Goal: Information Seeking & Learning: Learn about a topic

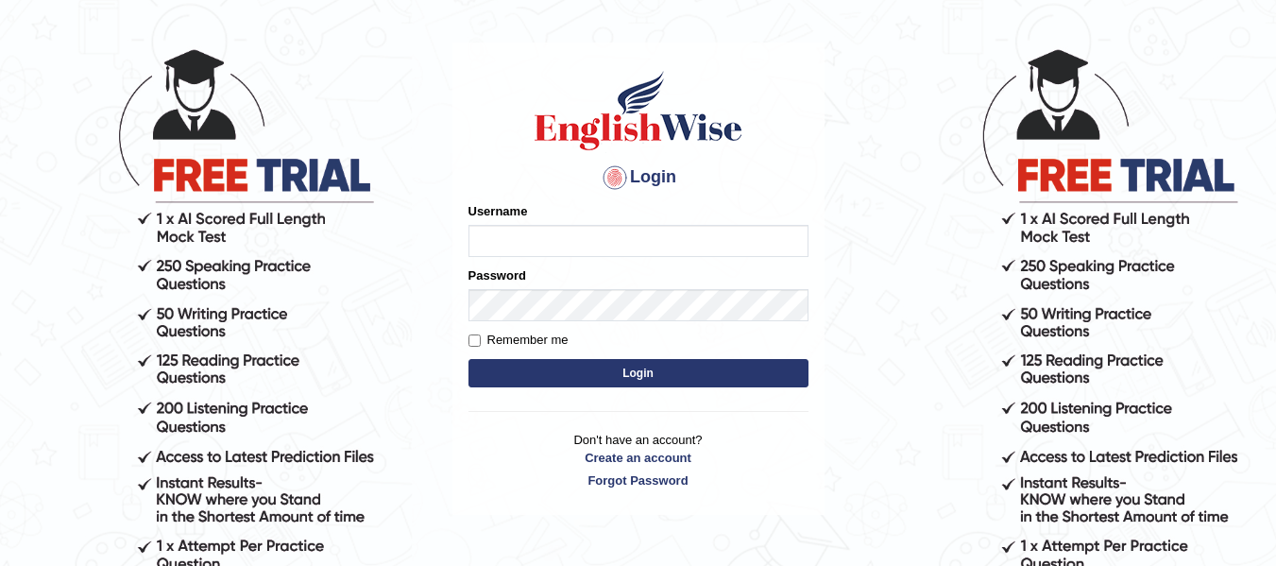
scroll to position [82, 0]
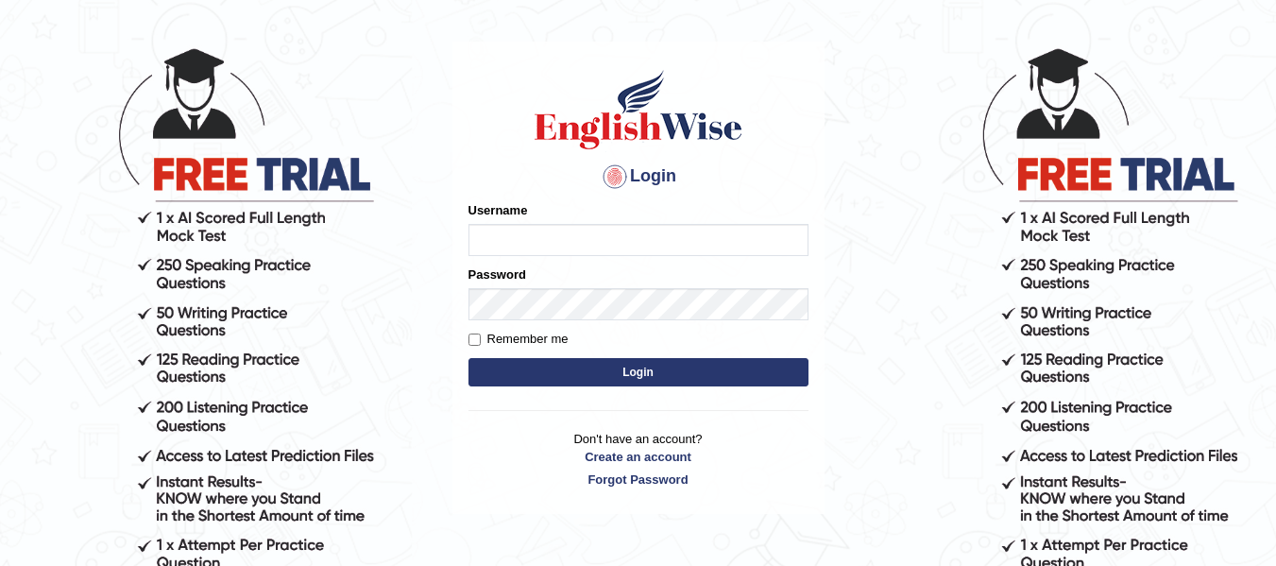
click at [542, 245] on input "Username" at bounding box center [638, 240] width 340 height 32
type input "0424525890"
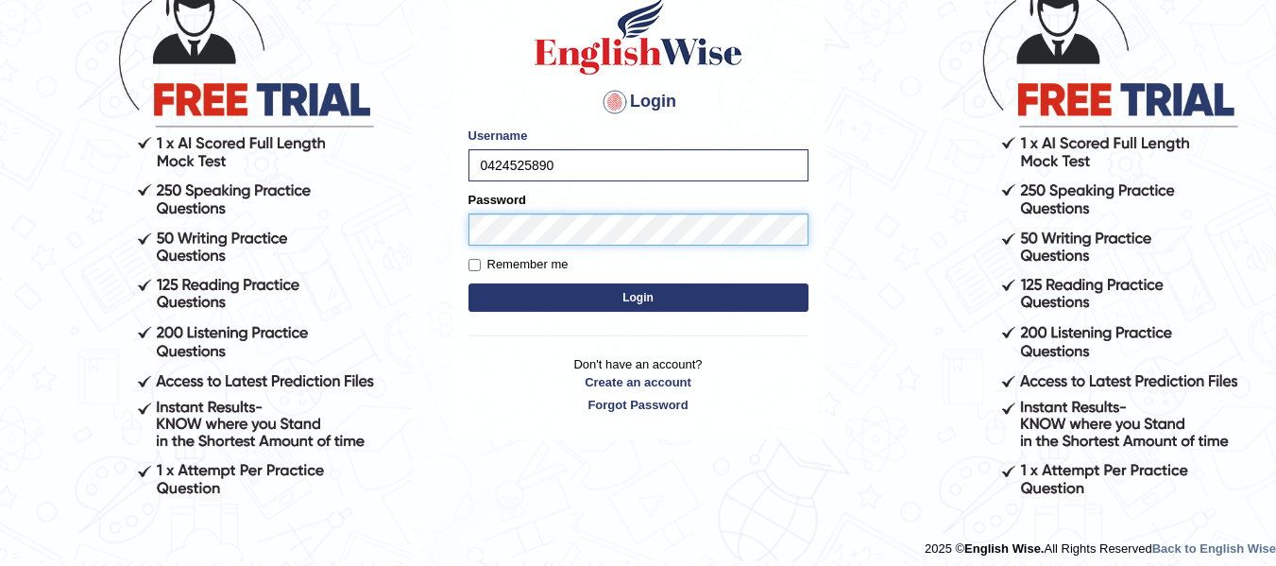
scroll to position [128, 0]
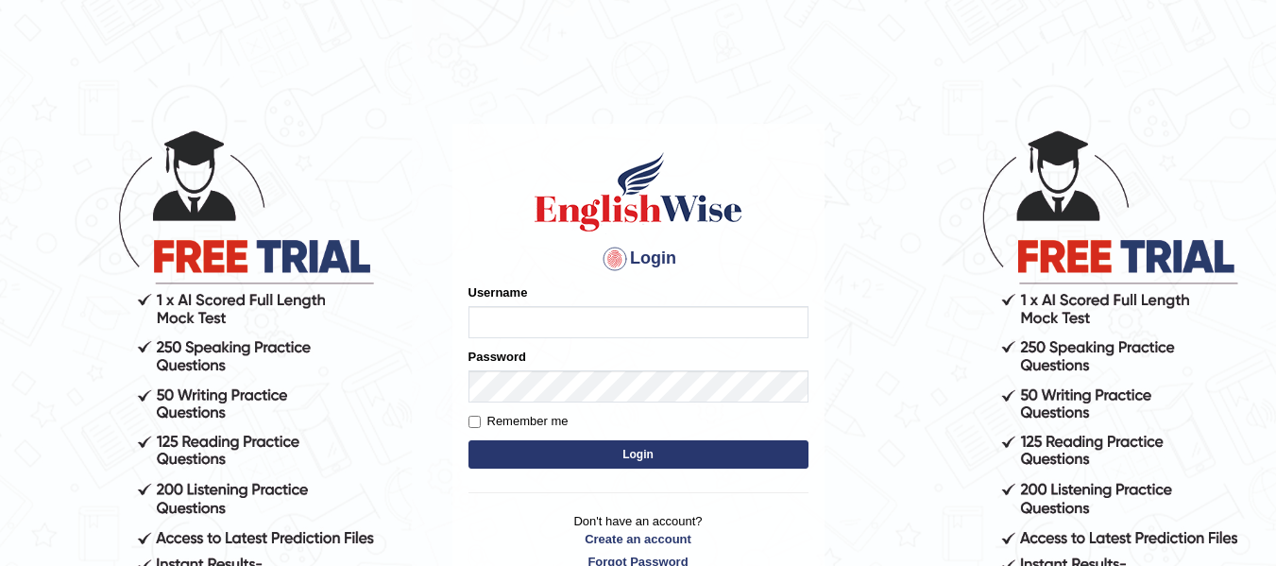
click at [626, 316] on input "Username" at bounding box center [638, 322] width 340 height 32
type input "0424525890"
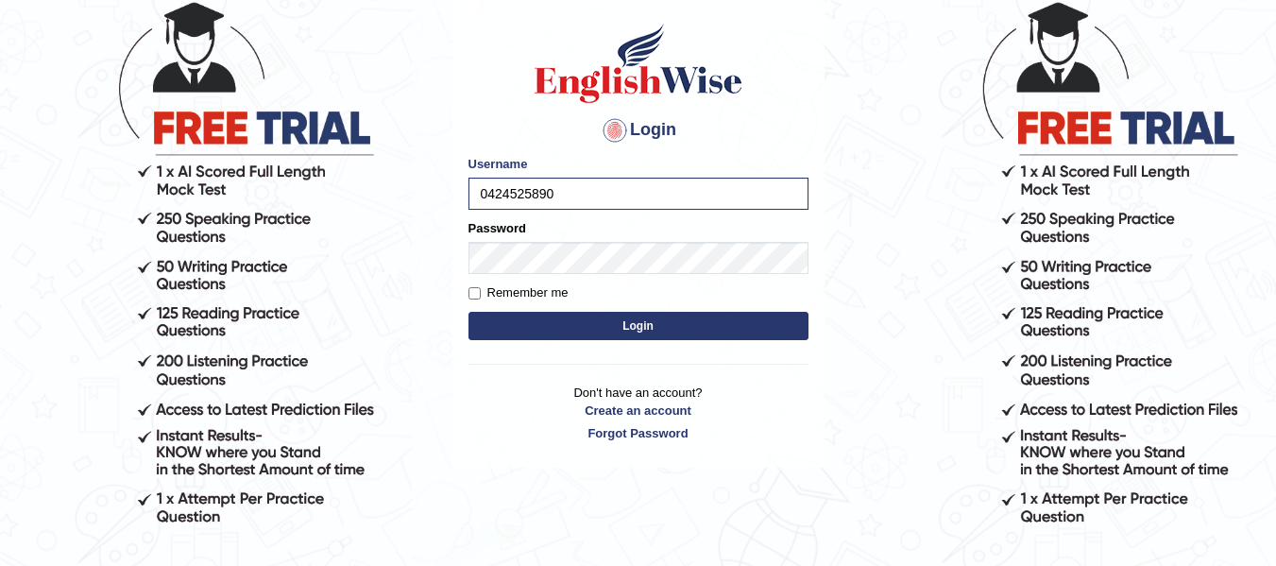
scroll to position [130, 0]
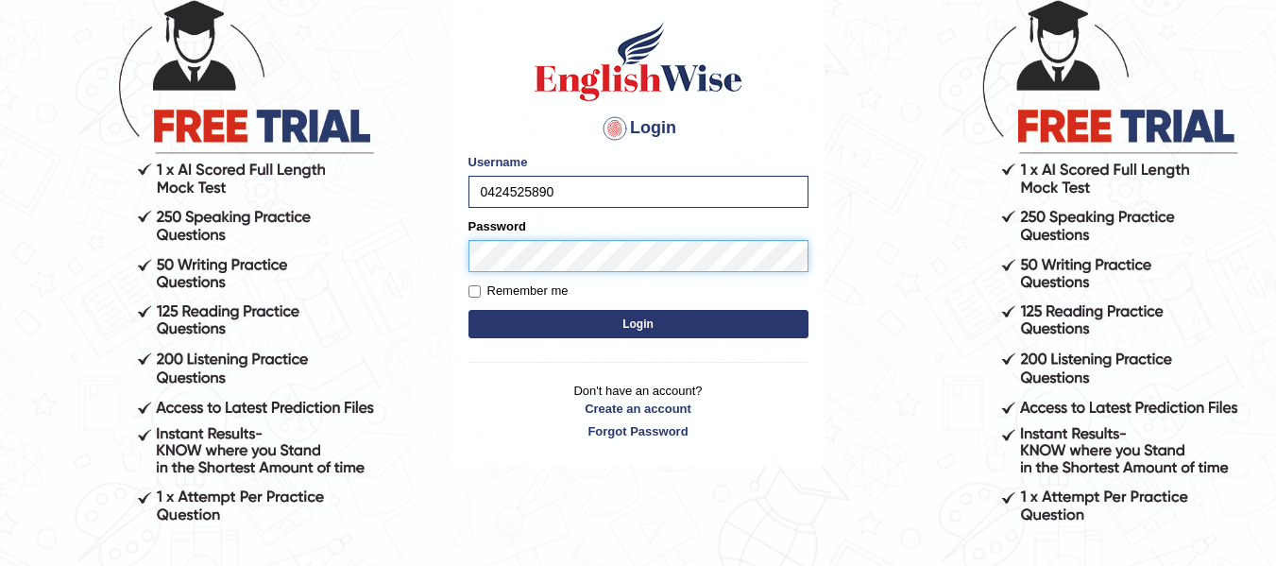
click at [468, 310] on button "Login" at bounding box center [638, 324] width 340 height 28
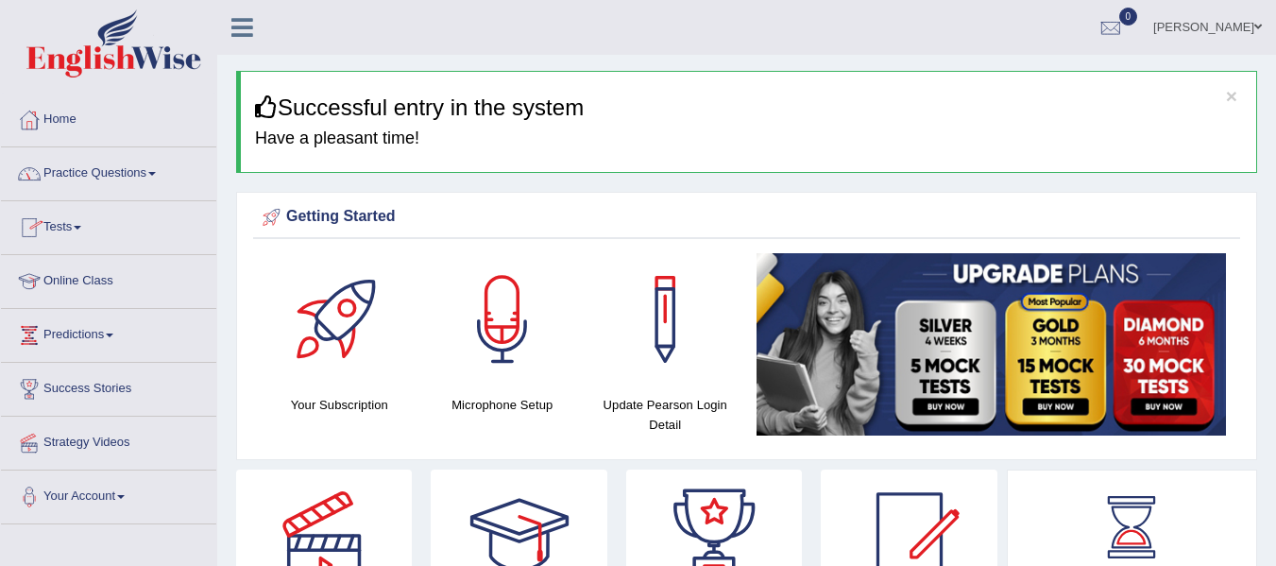
click at [121, 166] on link "Practice Questions" at bounding box center [108, 170] width 215 height 47
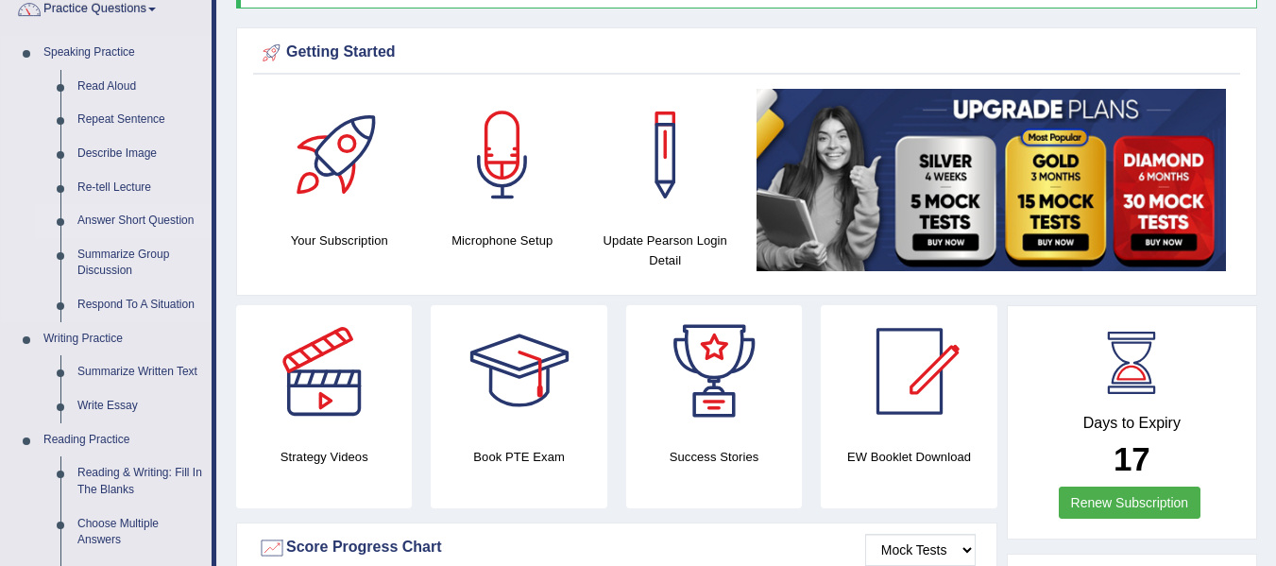
scroll to position [172, 0]
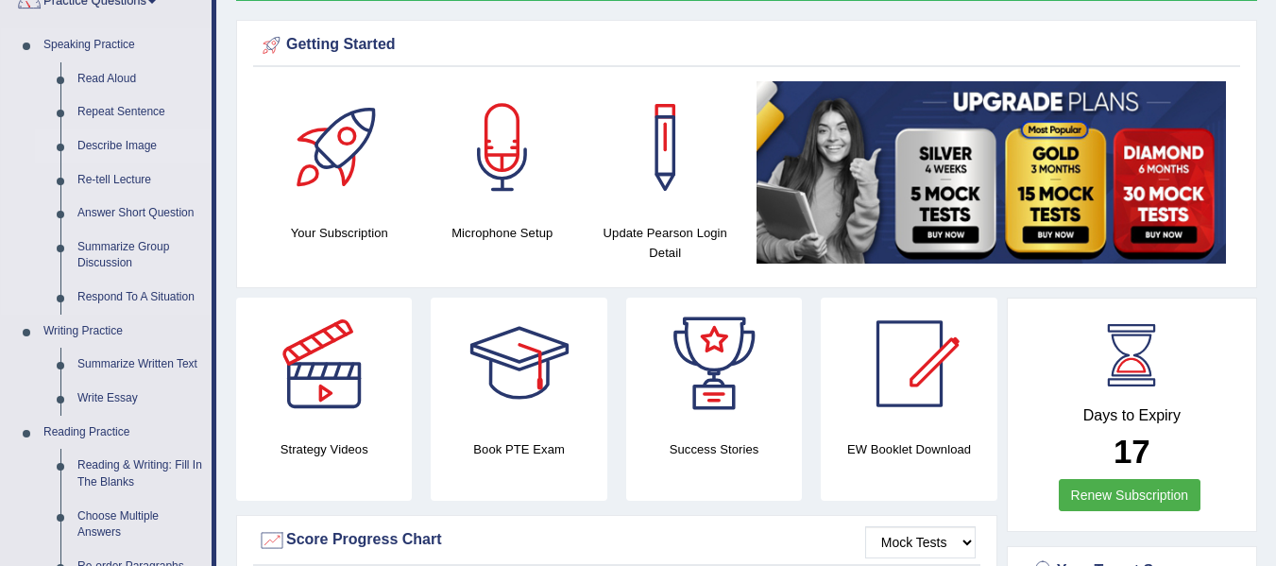
click at [116, 144] on link "Describe Image" at bounding box center [140, 146] width 143 height 34
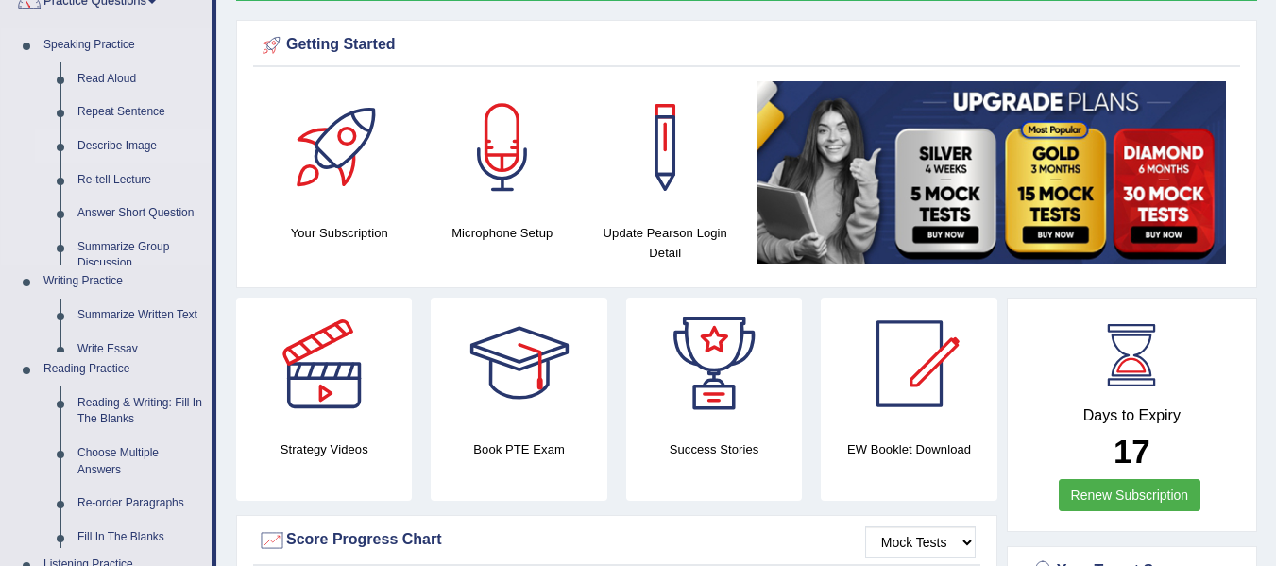
click at [116, 144] on link "Describe Image" at bounding box center [140, 146] width 143 height 34
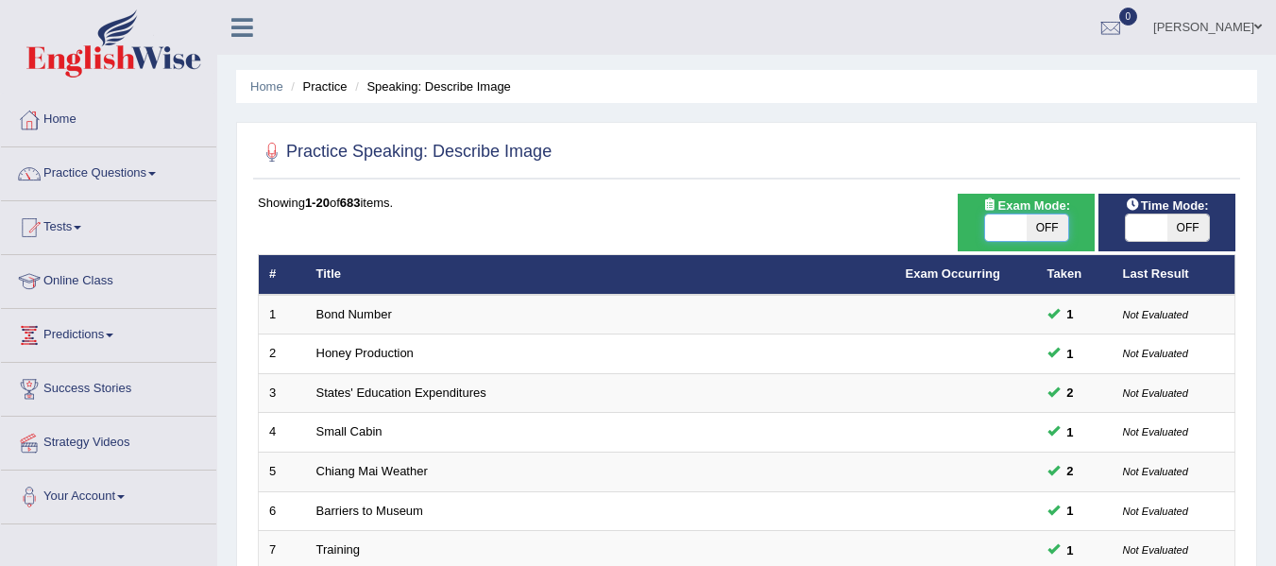
click at [1013, 216] on span at bounding box center [1006, 227] width 42 height 26
checkbox input "true"
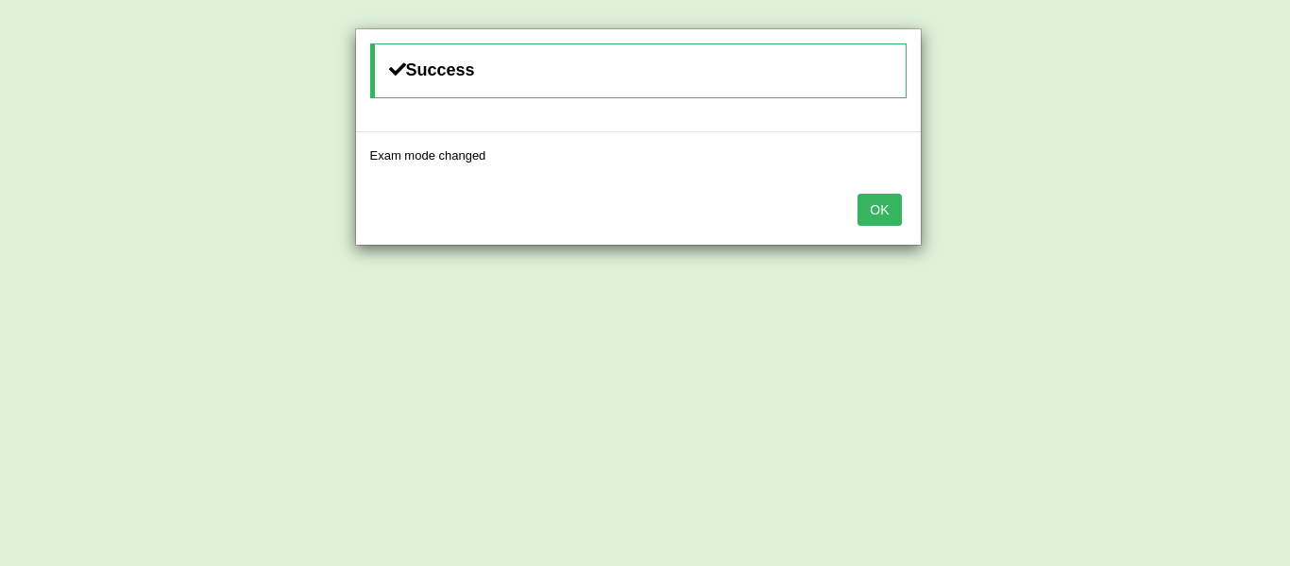
click at [876, 201] on button "OK" at bounding box center [878, 210] width 43 height 32
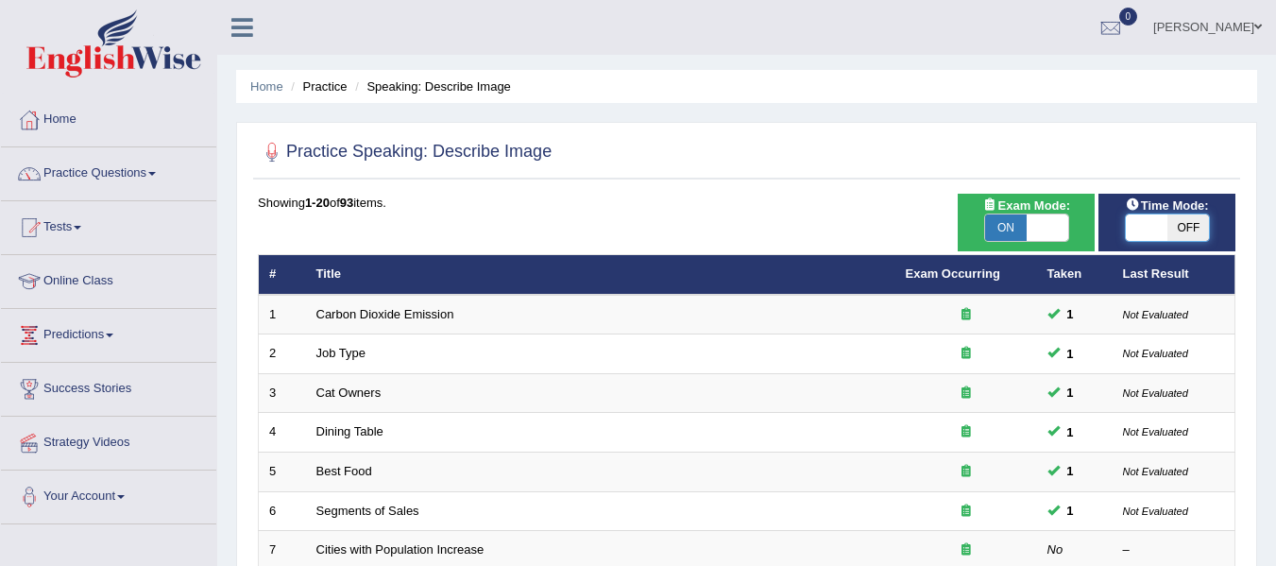
click at [1164, 227] on span at bounding box center [1146, 227] width 42 height 26
checkbox input "true"
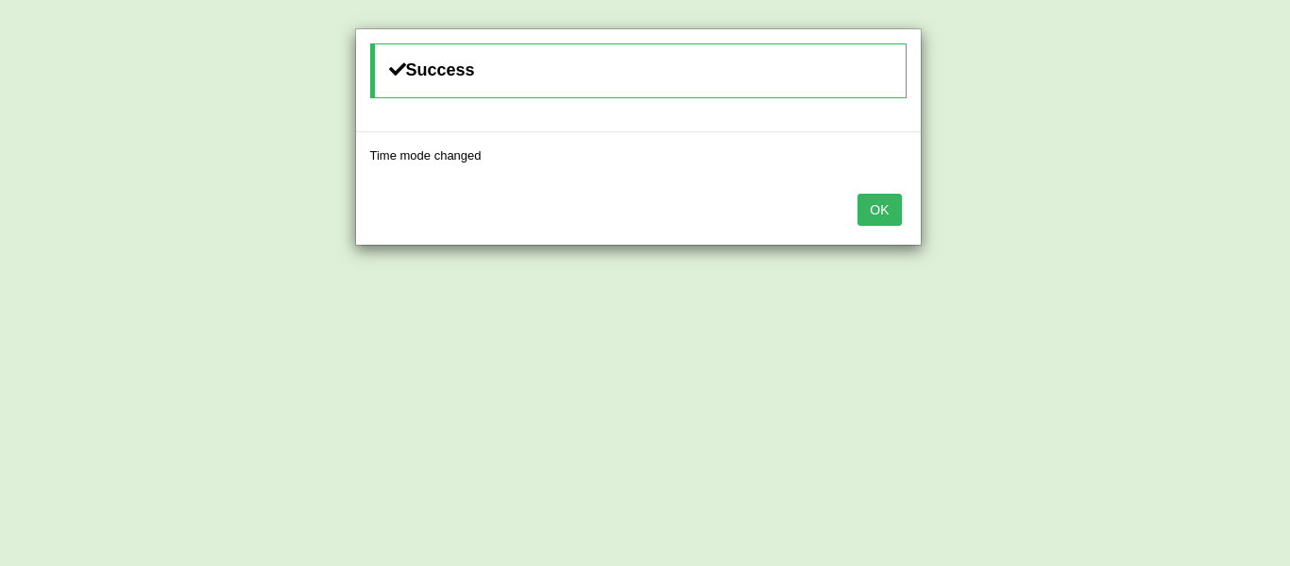
click at [872, 205] on button "OK" at bounding box center [878, 210] width 43 height 32
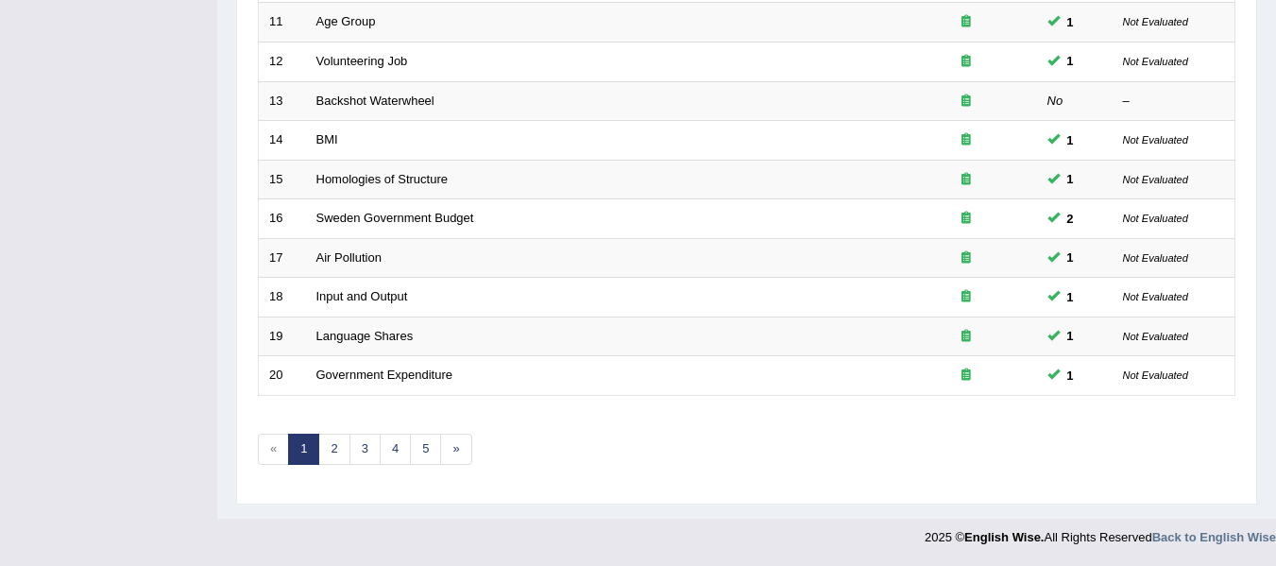
scroll to position [671, 0]
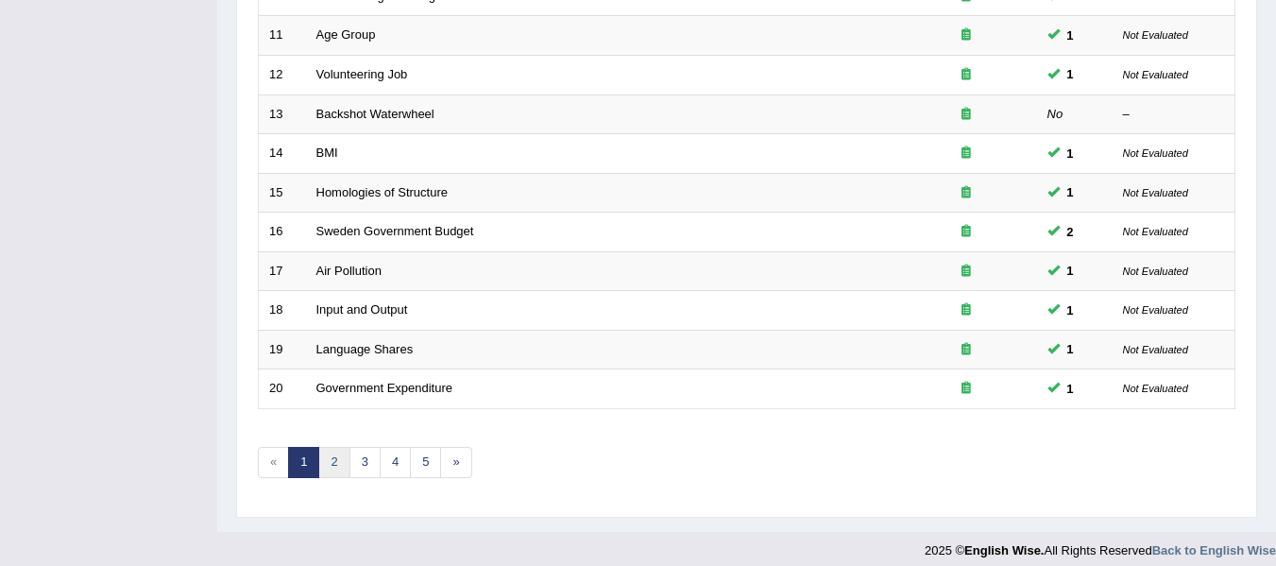
click at [331, 465] on link "2" at bounding box center [333, 462] width 31 height 31
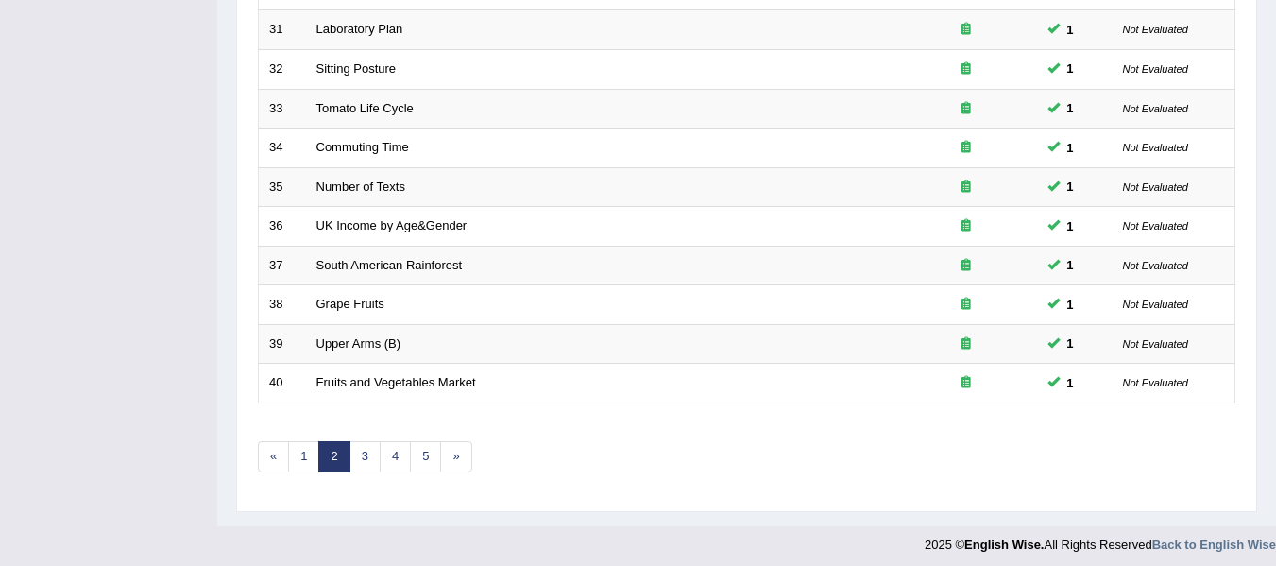
scroll to position [685, 0]
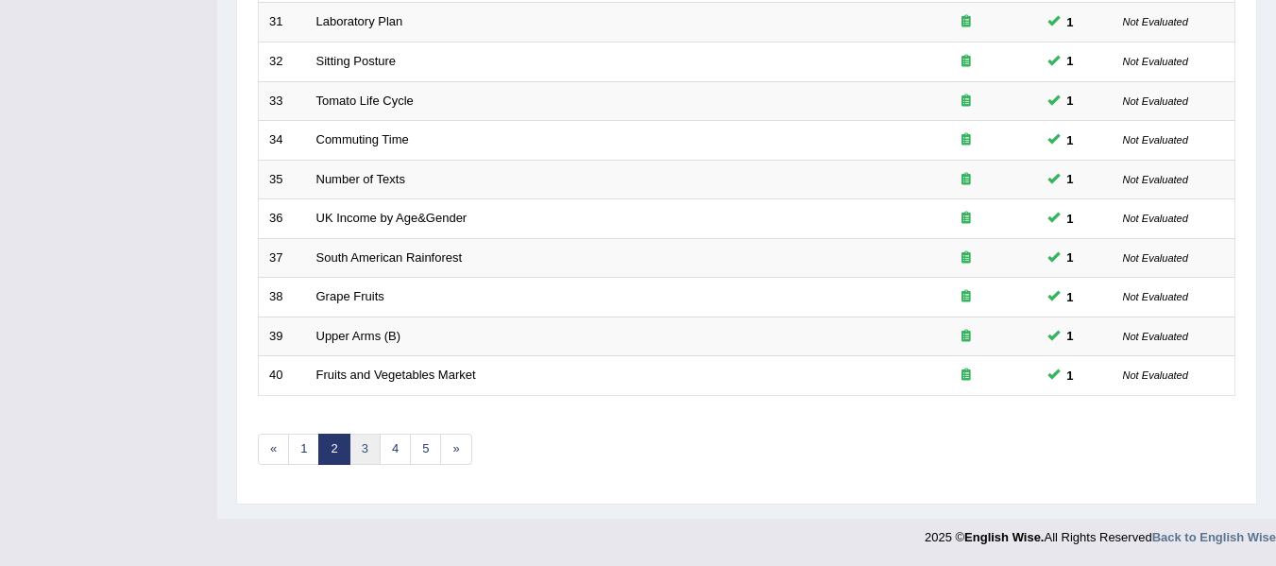
click at [369, 443] on link "3" at bounding box center [364, 448] width 31 height 31
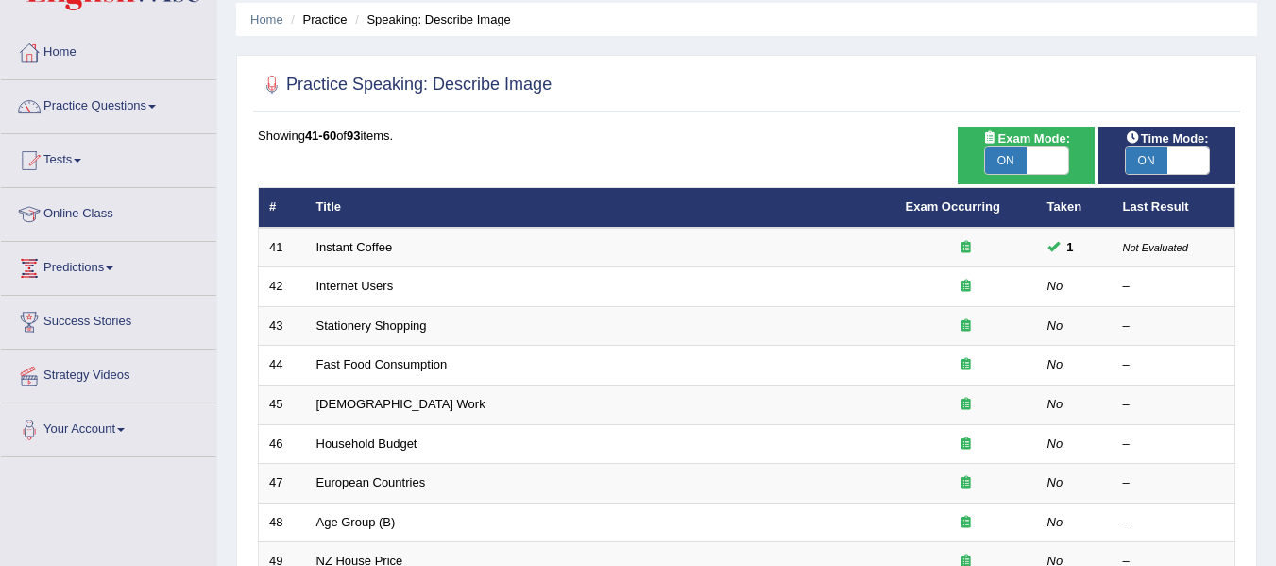
scroll to position [73, 0]
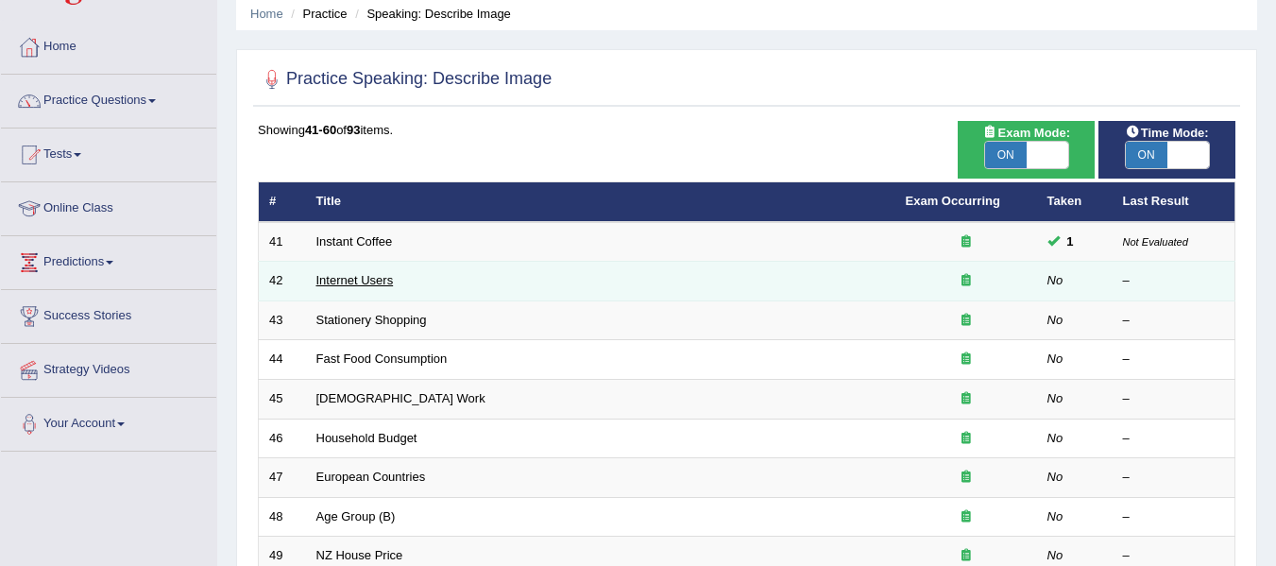
click at [350, 279] on link "Internet Users" at bounding box center [354, 280] width 77 height 14
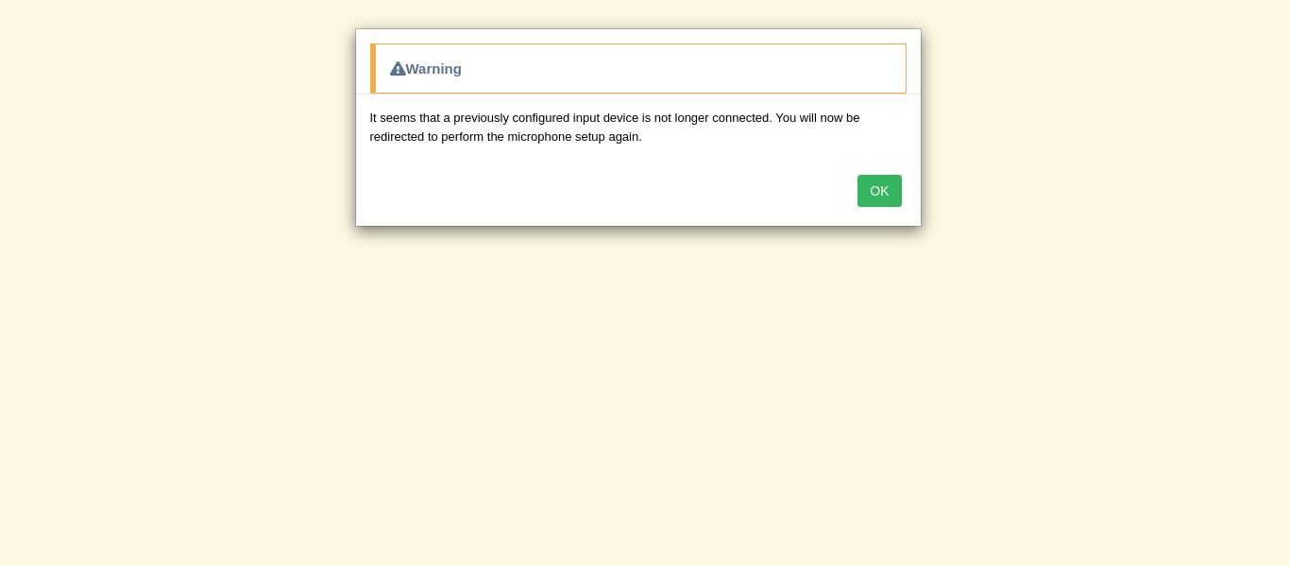
click at [886, 197] on button "OK" at bounding box center [878, 191] width 43 height 32
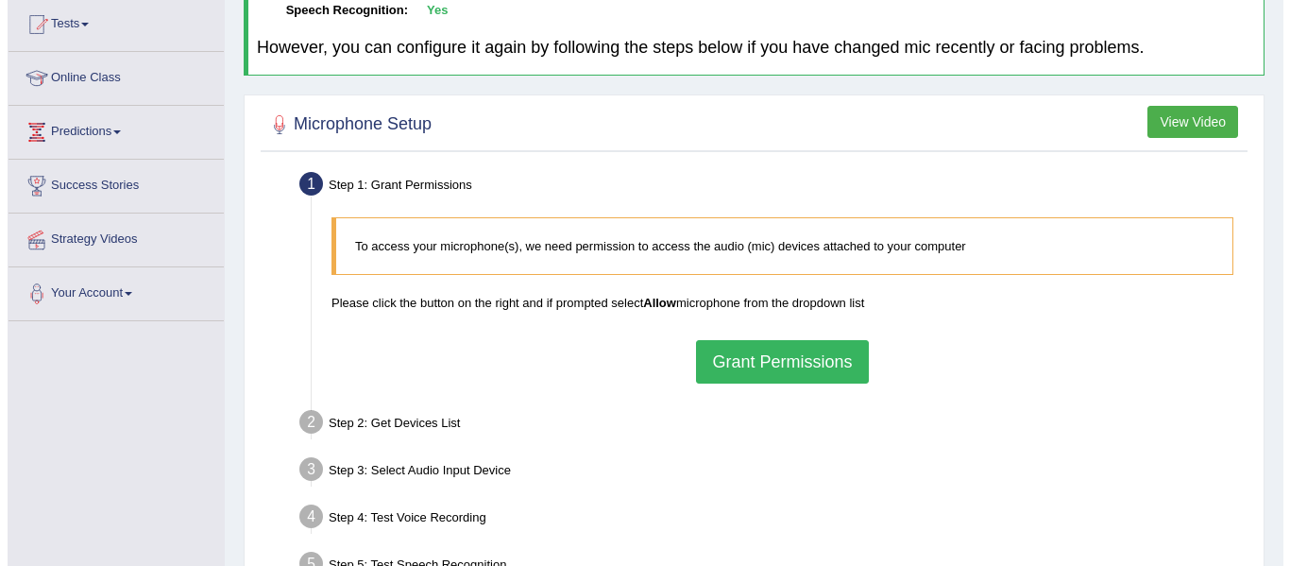
scroll to position [212, 0]
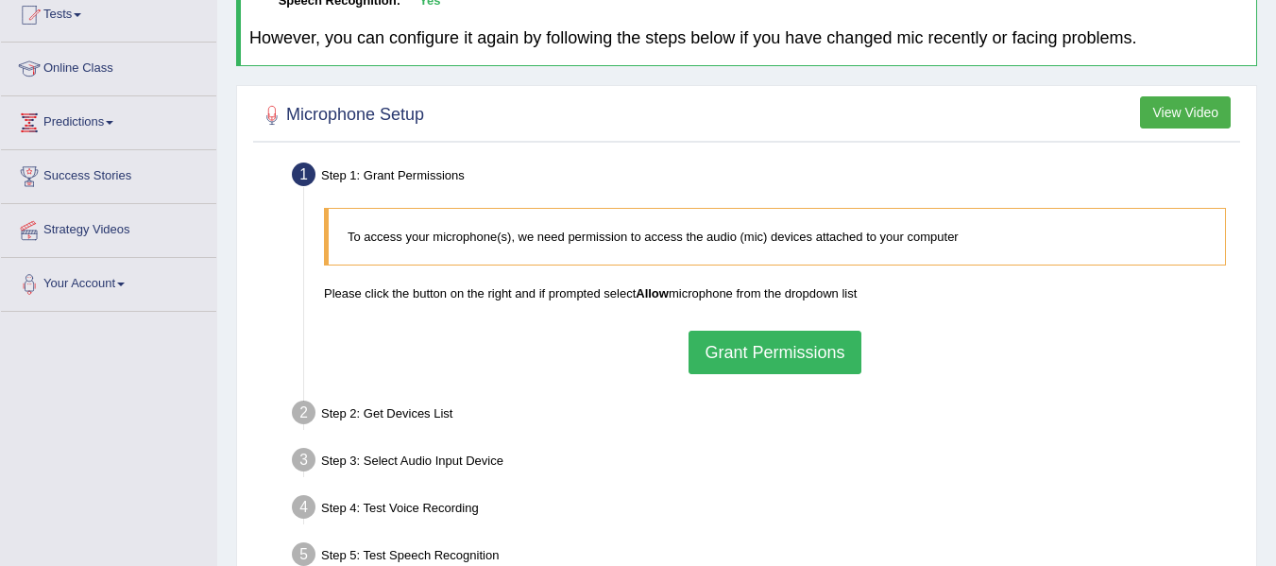
click at [757, 345] on button "Grant Permissions" at bounding box center [774, 351] width 172 height 43
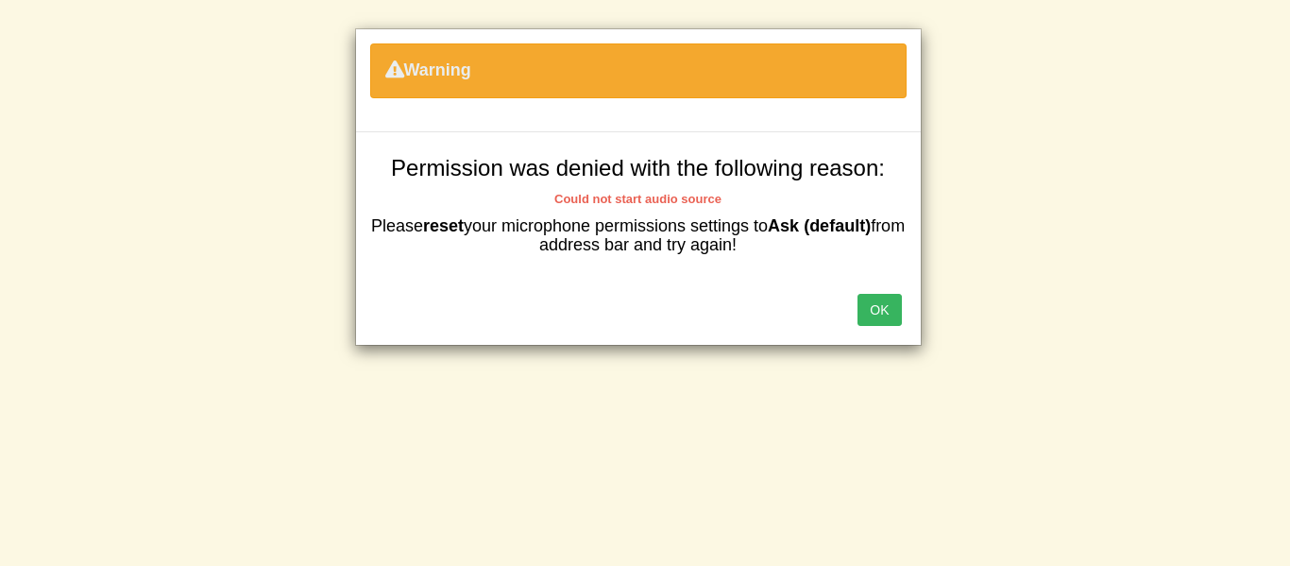
click at [881, 317] on button "OK" at bounding box center [878, 310] width 43 height 32
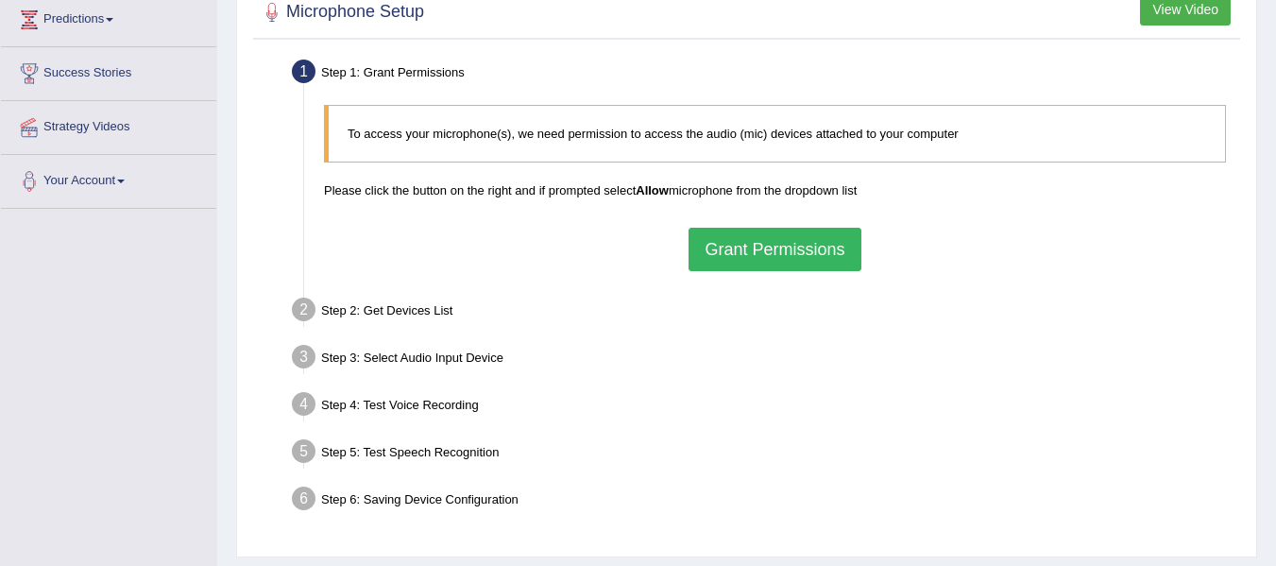
scroll to position [316, 0]
click at [789, 245] on button "Grant Permissions" at bounding box center [774, 248] width 172 height 43
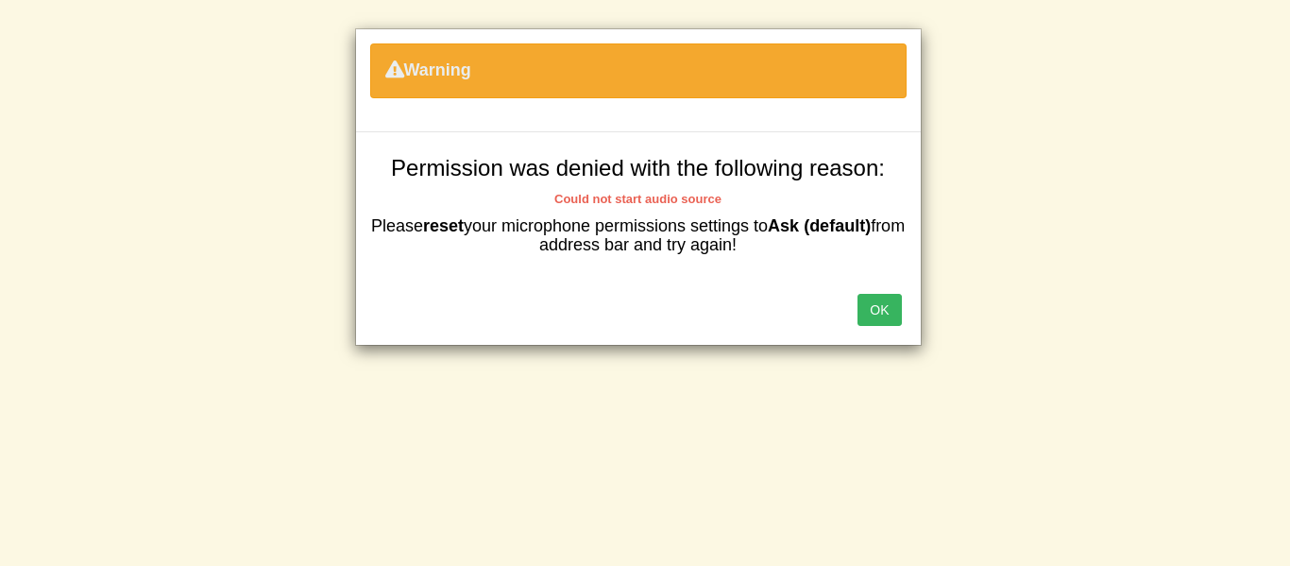
click at [887, 305] on button "OK" at bounding box center [878, 310] width 43 height 32
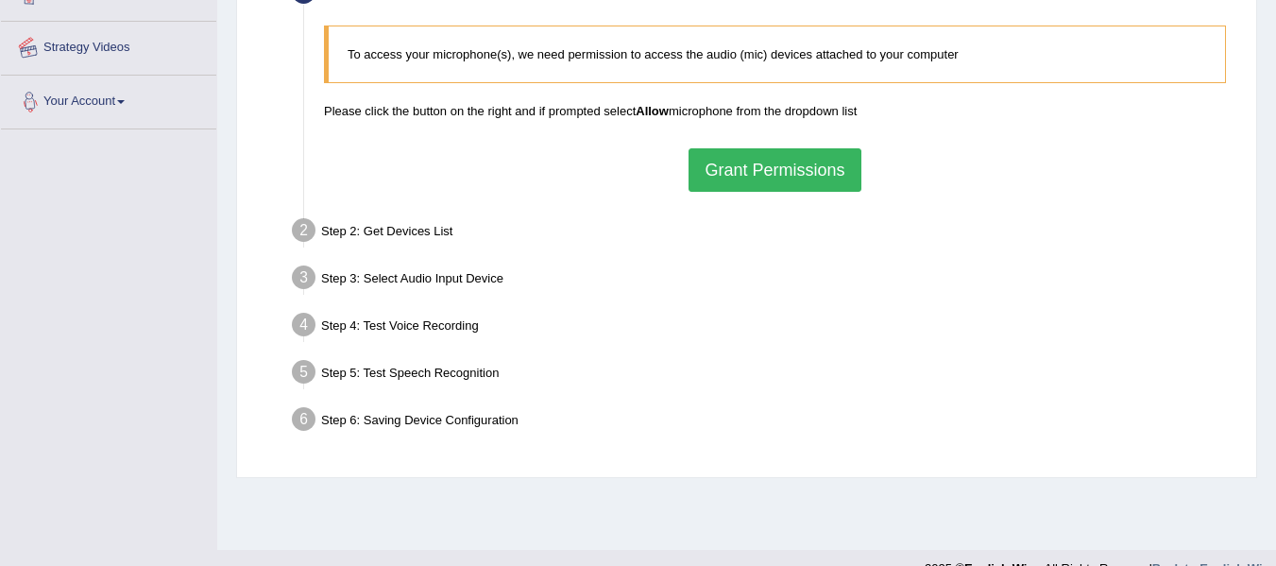
scroll to position [408, 0]
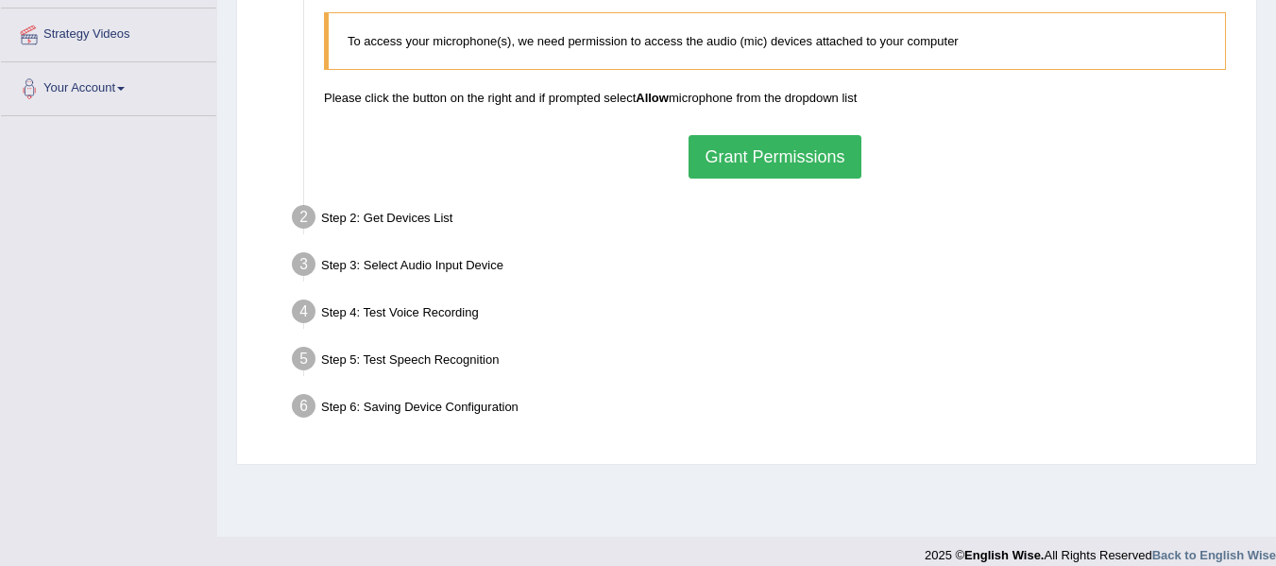
click at [843, 351] on div "Step 5: Test Speech Recognition" at bounding box center [765, 362] width 964 height 42
click at [795, 155] on button "Grant Permissions" at bounding box center [774, 156] width 172 height 43
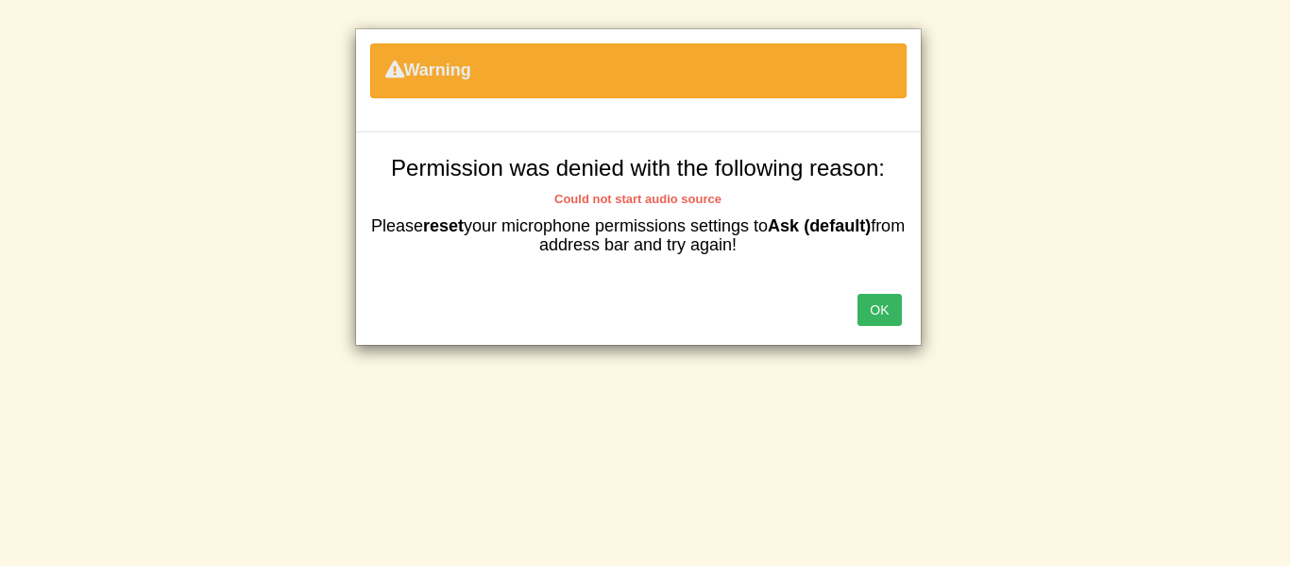
click at [882, 309] on button "OK" at bounding box center [878, 310] width 43 height 32
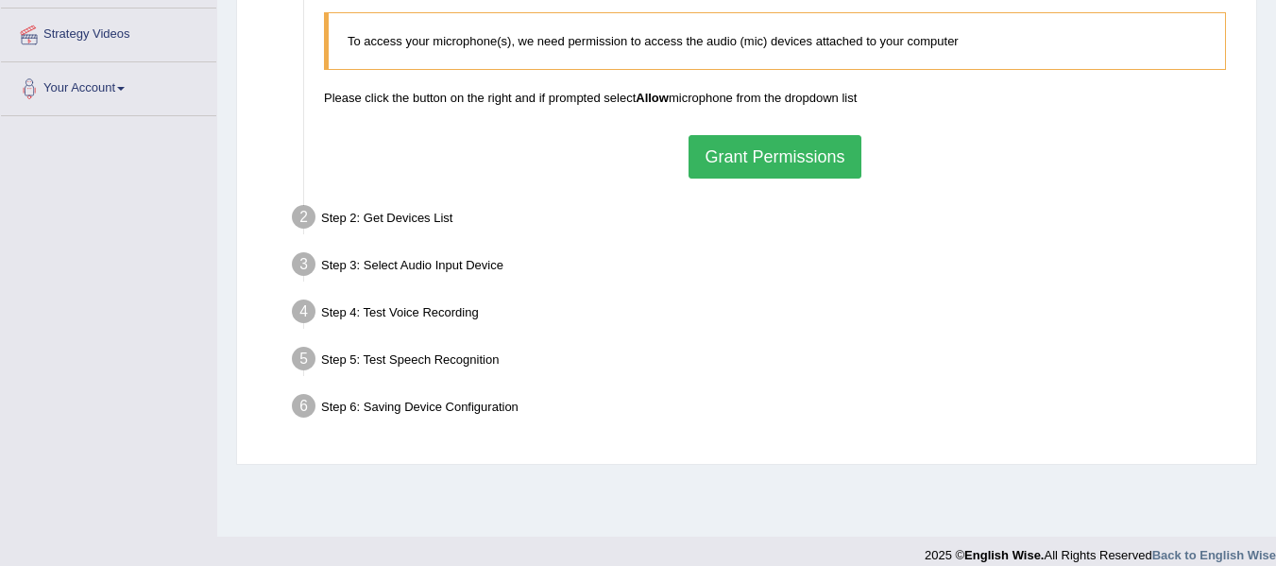
click at [823, 158] on button "Grant Permissions" at bounding box center [774, 156] width 172 height 43
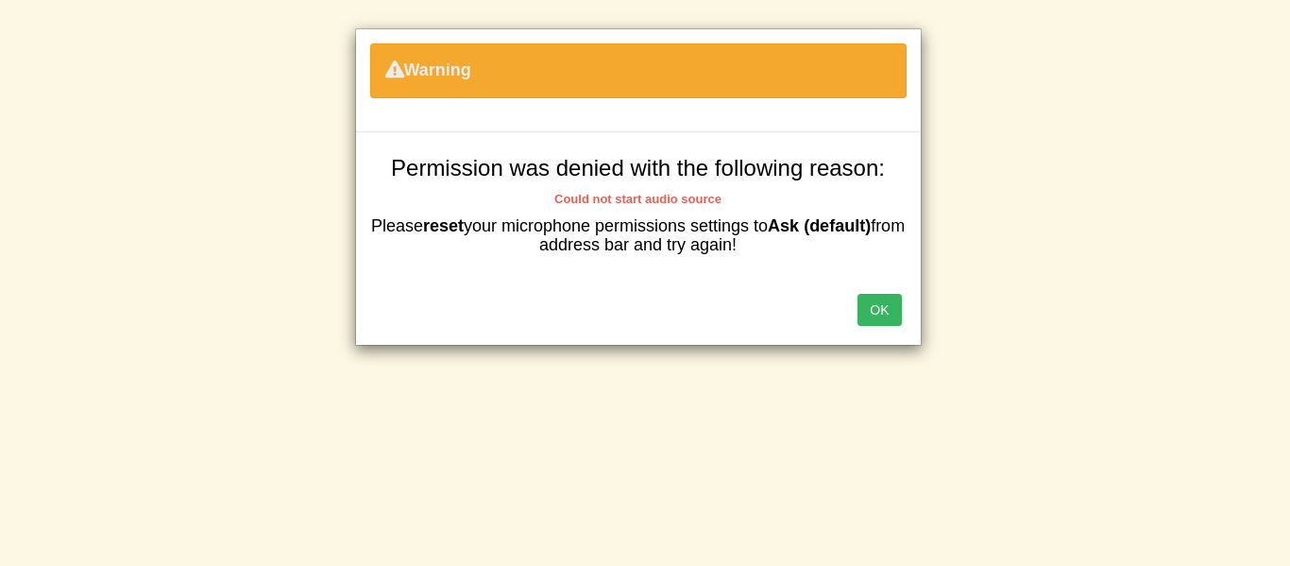
click at [724, 122] on div "Warning" at bounding box center [638, 80] width 565 height 103
click at [863, 307] on button "OK" at bounding box center [878, 310] width 43 height 32
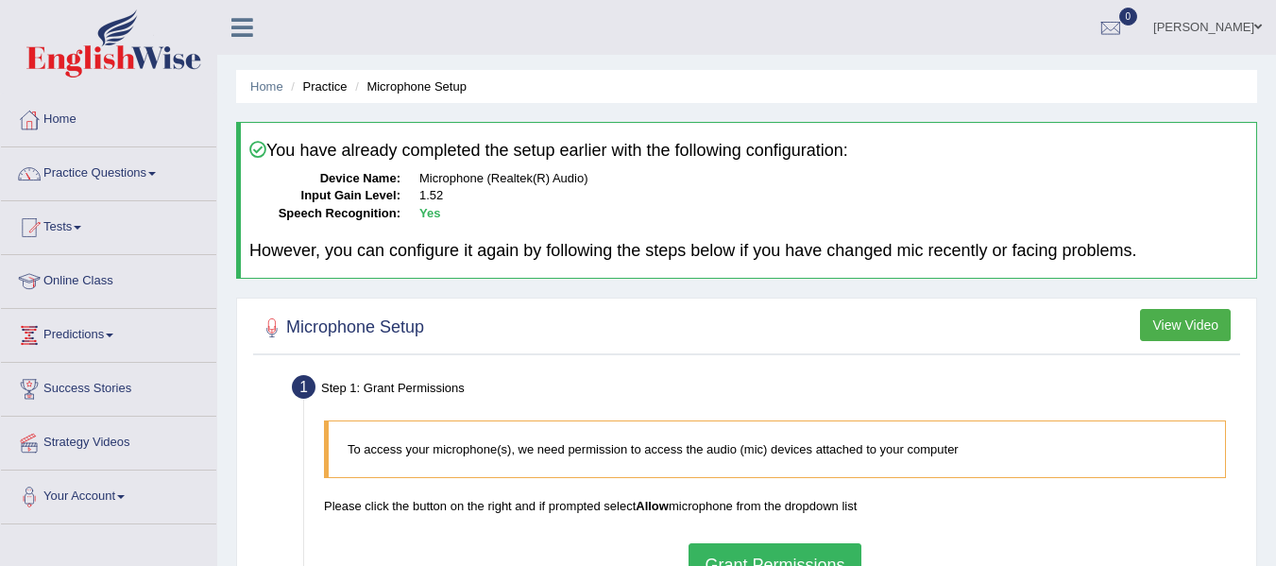
click at [631, 240] on div "You have already completed the setup earlier with the following configuration: …" at bounding box center [746, 200] width 1021 height 157
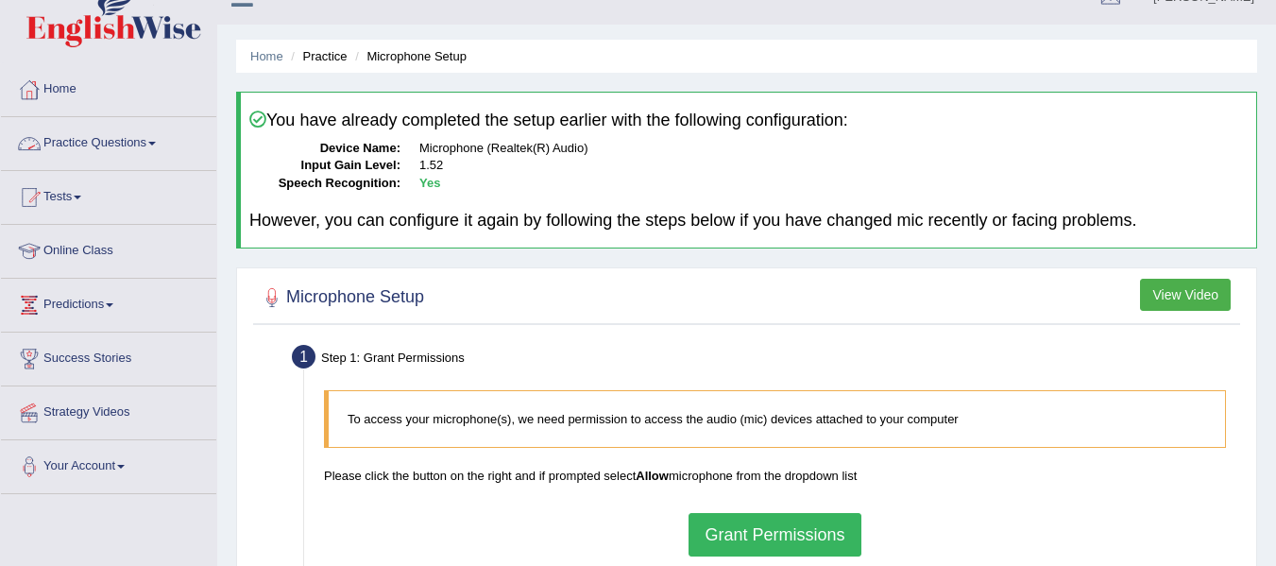
click at [77, 143] on link "Practice Questions" at bounding box center [108, 140] width 215 height 47
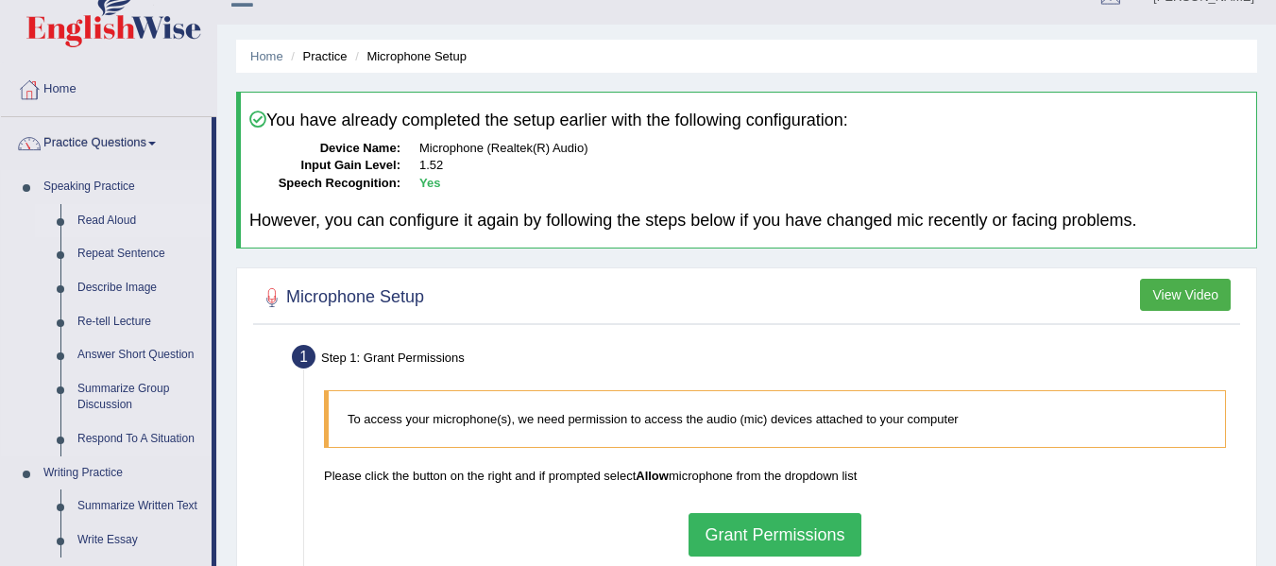
click at [81, 216] on link "Read Aloud" at bounding box center [140, 221] width 143 height 34
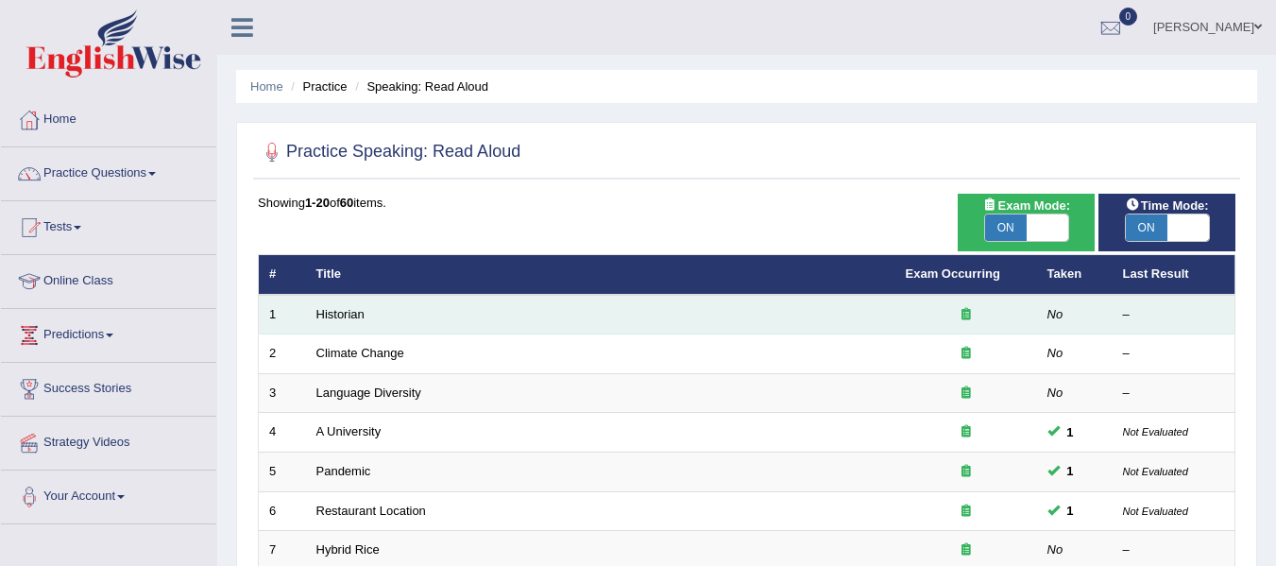
click at [395, 321] on td "Historian" at bounding box center [600, 315] width 589 height 40
click at [338, 308] on link "Historian" at bounding box center [340, 314] width 48 height 14
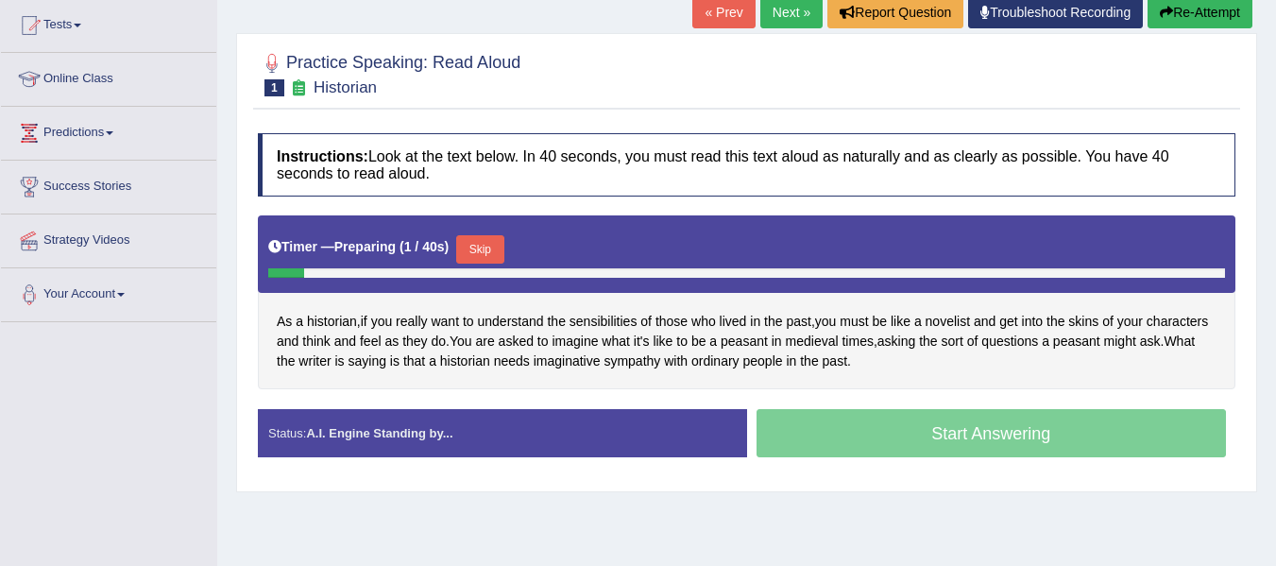
scroll to position [205, 0]
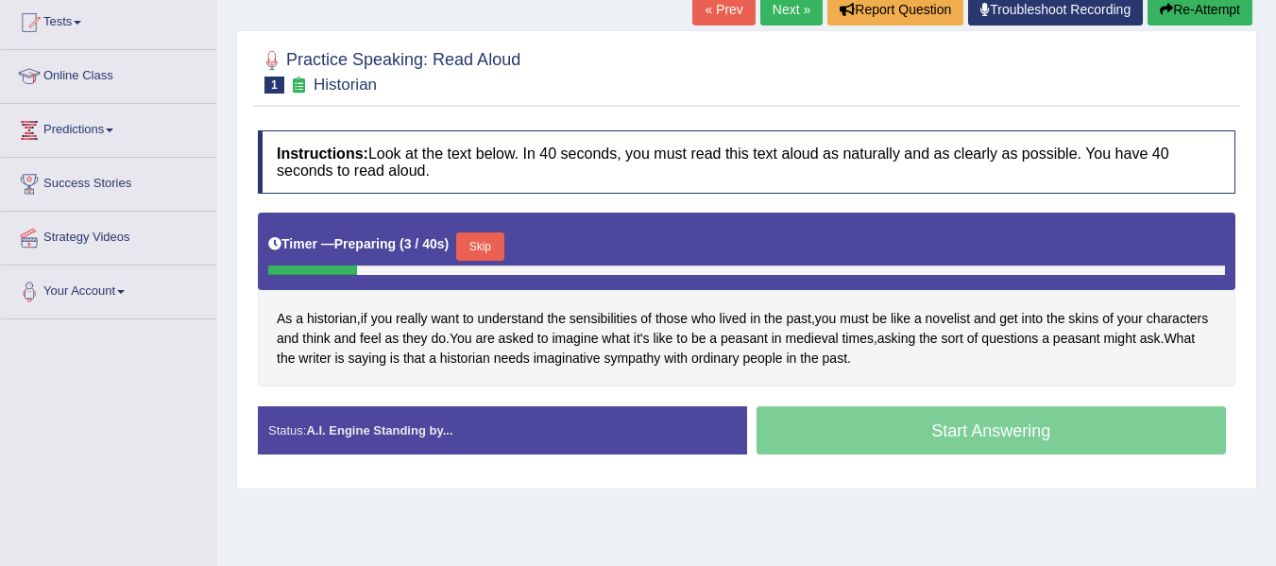
click at [484, 243] on button "Skip" at bounding box center [479, 246] width 47 height 28
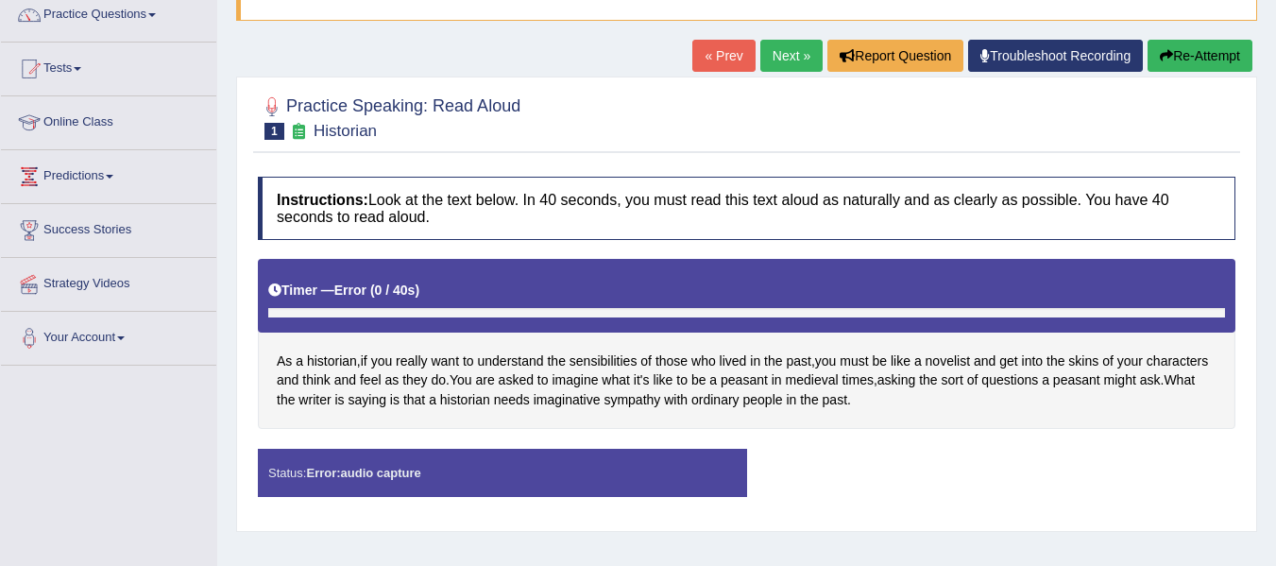
scroll to position [157, 0]
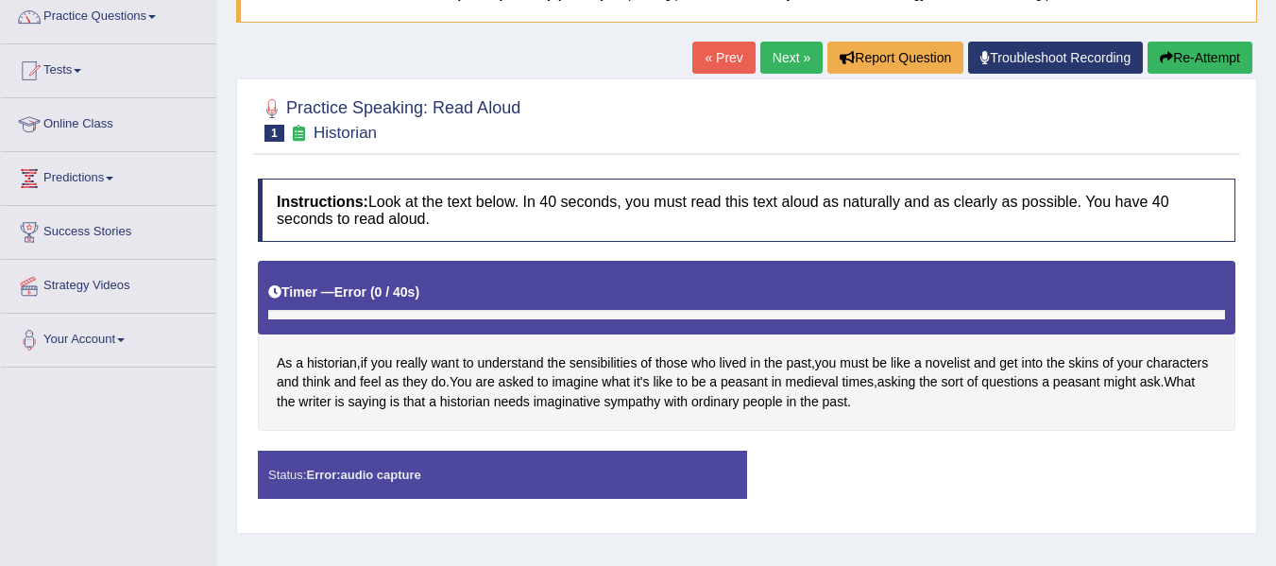
click at [1184, 48] on button "Re-Attempt" at bounding box center [1199, 58] width 105 height 32
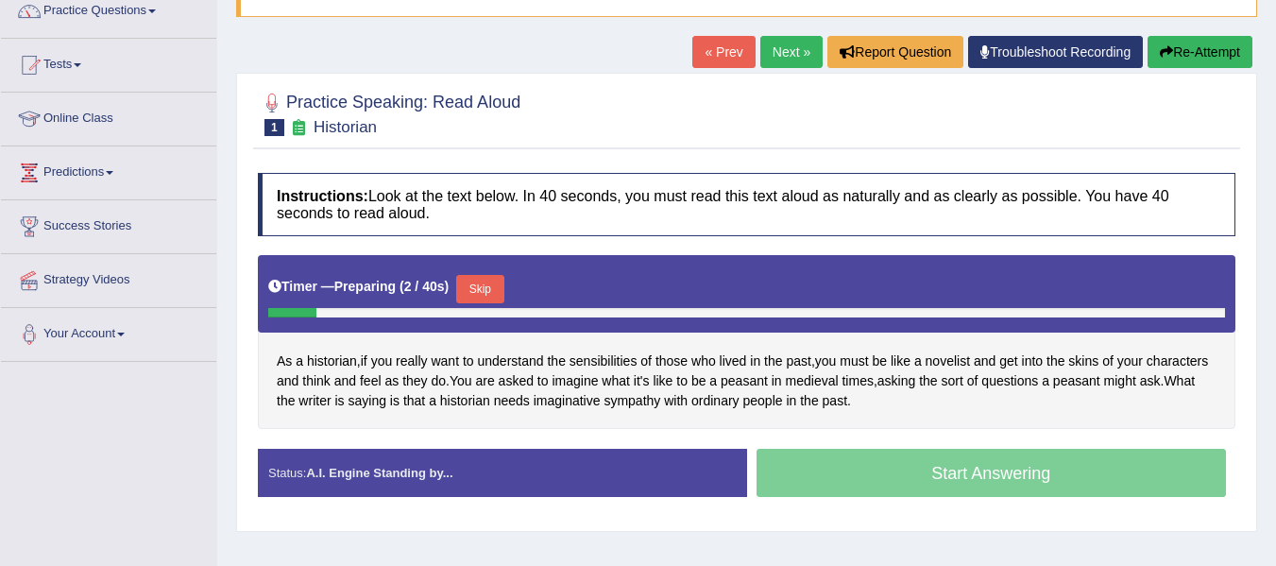
click at [497, 286] on button "Skip" at bounding box center [479, 289] width 47 height 28
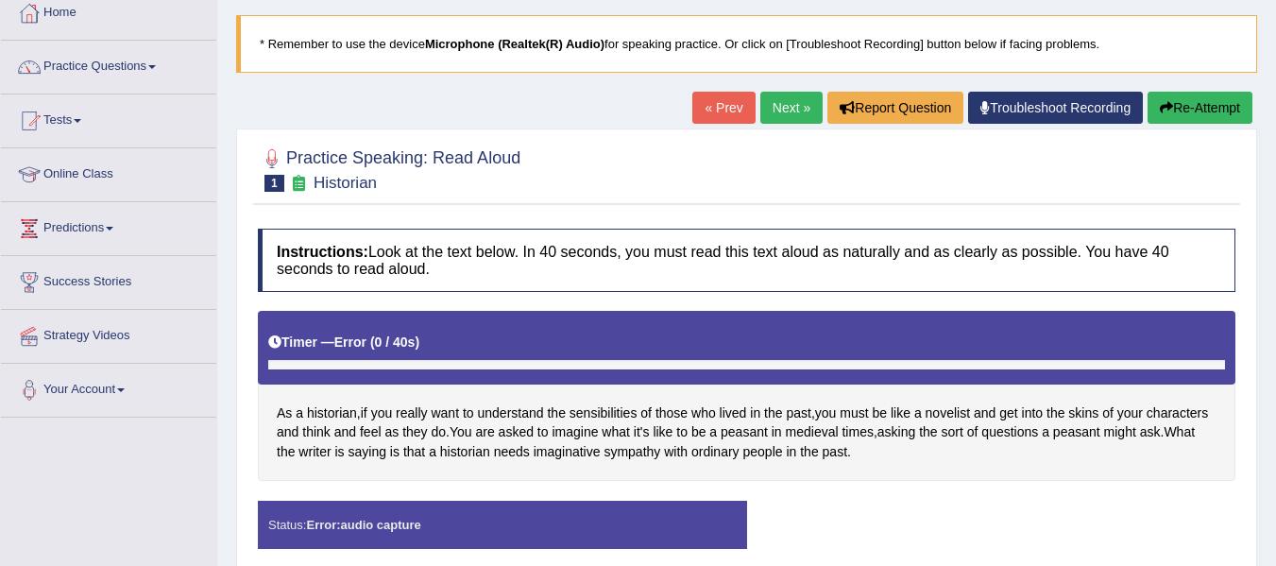
scroll to position [97, 0]
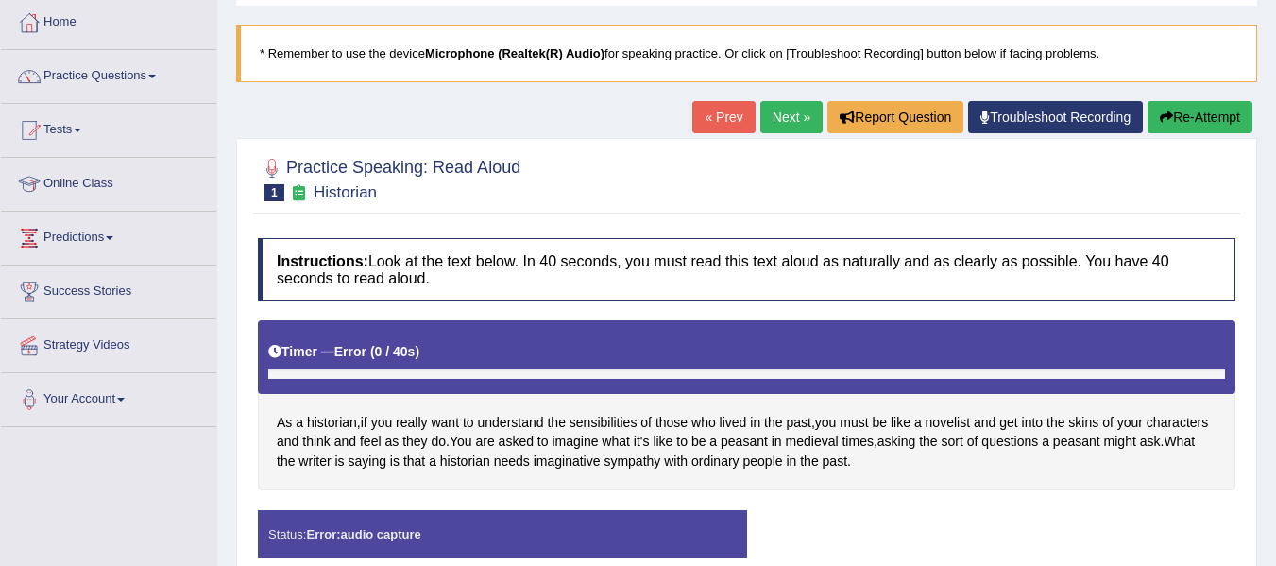
click at [1195, 104] on button "Re-Attempt" at bounding box center [1199, 117] width 105 height 32
